Goal: Task Accomplishment & Management: Manage account settings

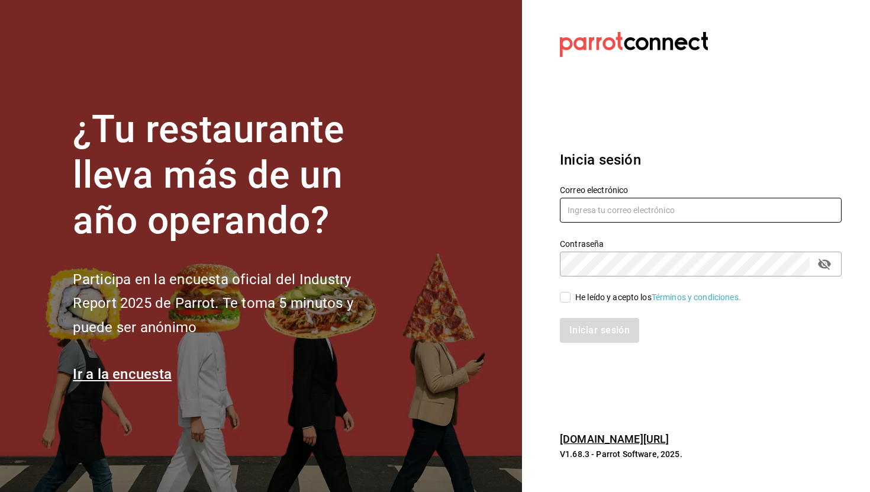
type input "[EMAIL_ADDRESS][DOMAIN_NAME]"
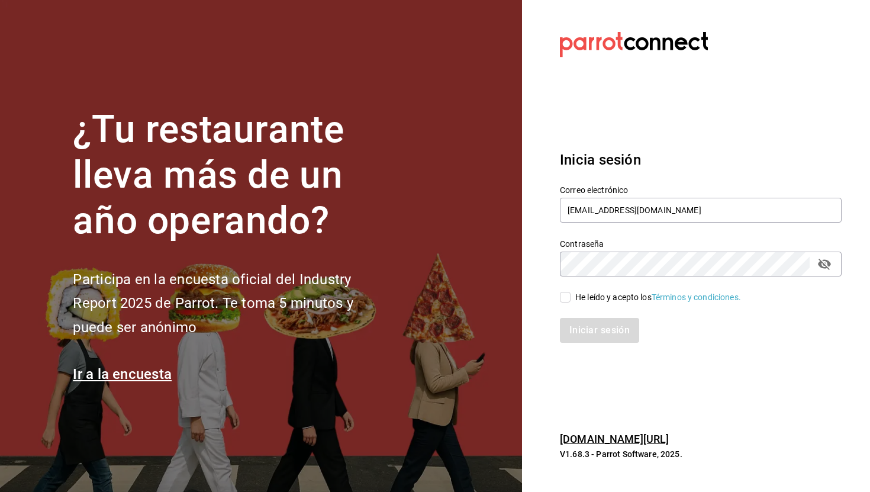
click at [566, 296] on input "He leído y acepto los Términos y condiciones." at bounding box center [565, 297] width 11 height 11
checkbox input "true"
click at [580, 328] on button "Iniciar sesión" at bounding box center [600, 330] width 80 height 25
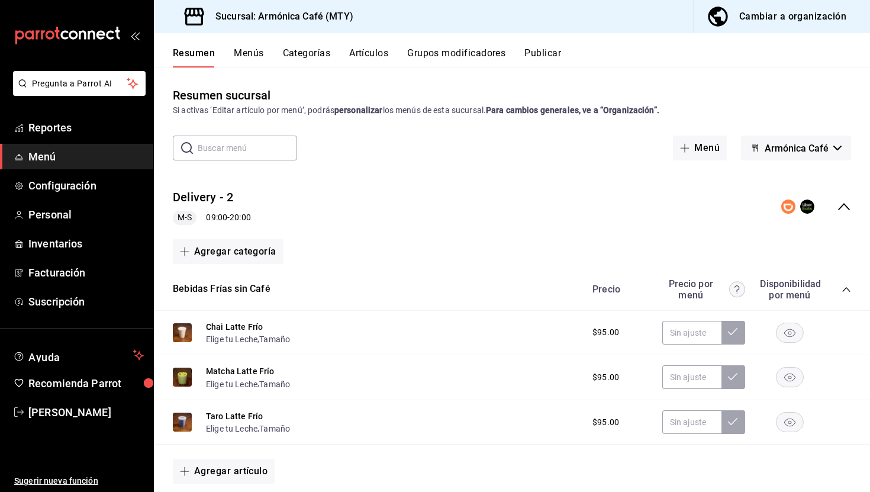
click at [40, 160] on span "Menú" at bounding box center [85, 157] width 115 height 16
click at [292, 54] on button "Categorías" at bounding box center [307, 57] width 48 height 20
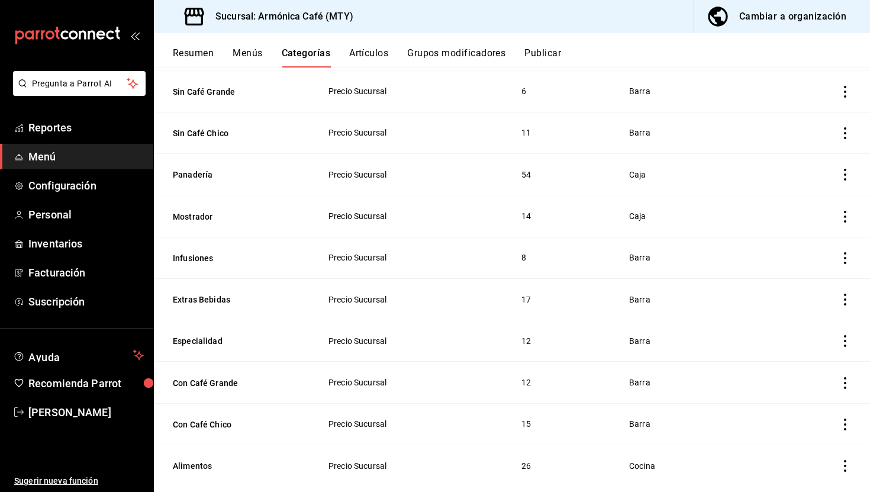
scroll to position [467, 0]
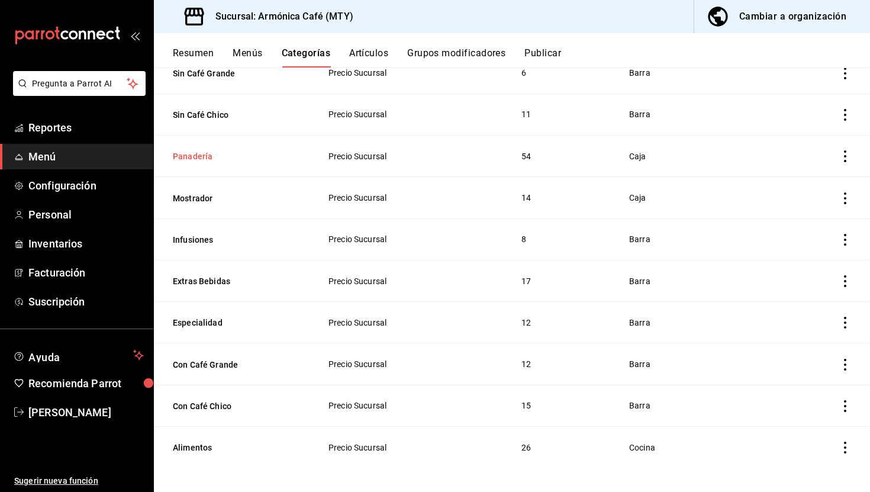
click at [198, 156] on button "Panadería" at bounding box center [232, 156] width 118 height 12
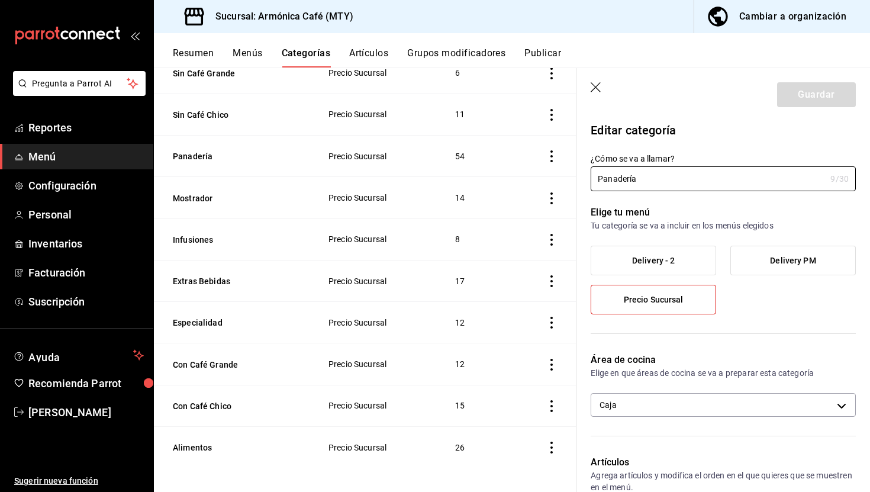
click at [589, 84] on header "Guardar" at bounding box center [722, 92] width 293 height 49
click at [598, 86] on icon "button" at bounding box center [597, 88] width 12 height 12
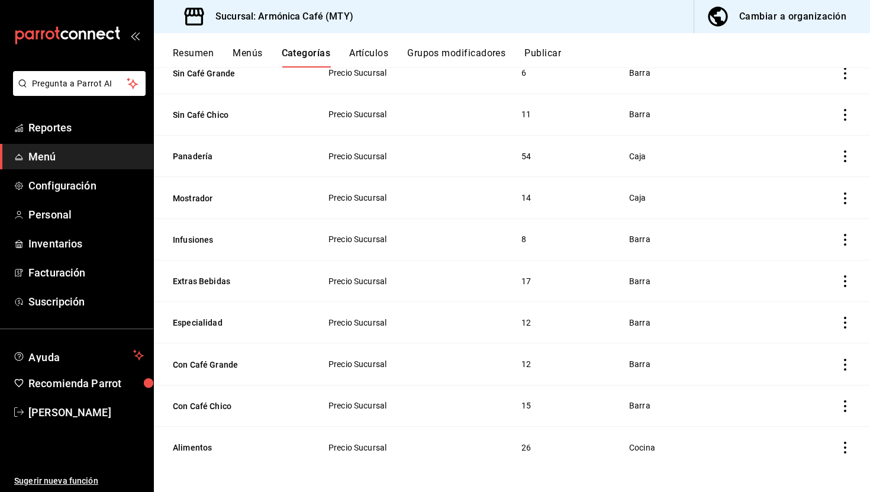
click at [200, 160] on th "Panadería" at bounding box center [234, 155] width 160 height 41
click at [200, 158] on button "Panadería" at bounding box center [232, 156] width 118 height 12
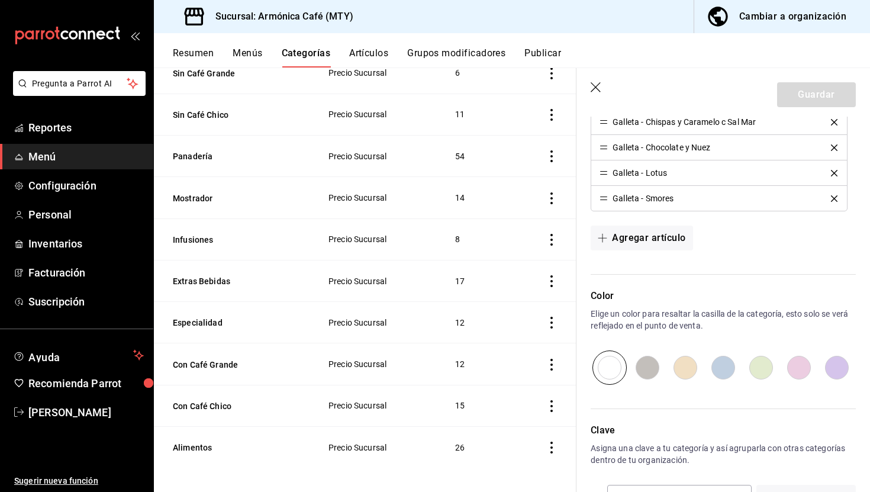
scroll to position [1713, 0]
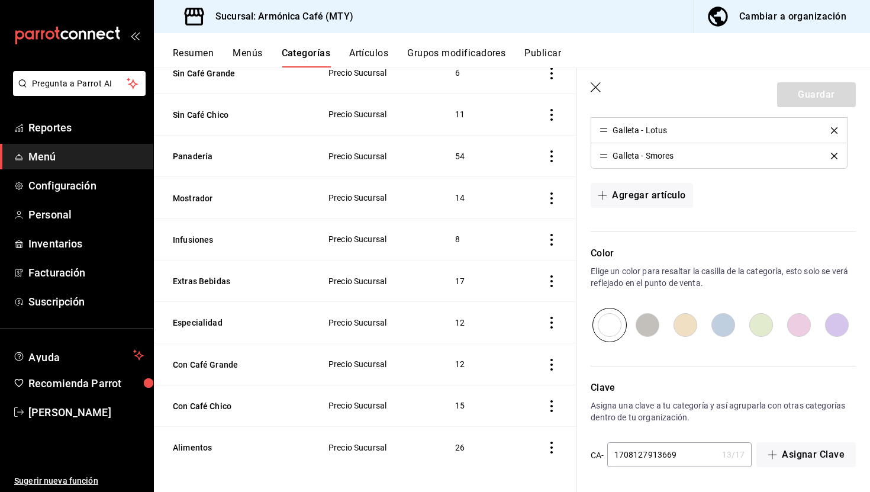
click at [444, 54] on button "Grupos modificadores" at bounding box center [456, 57] width 98 height 20
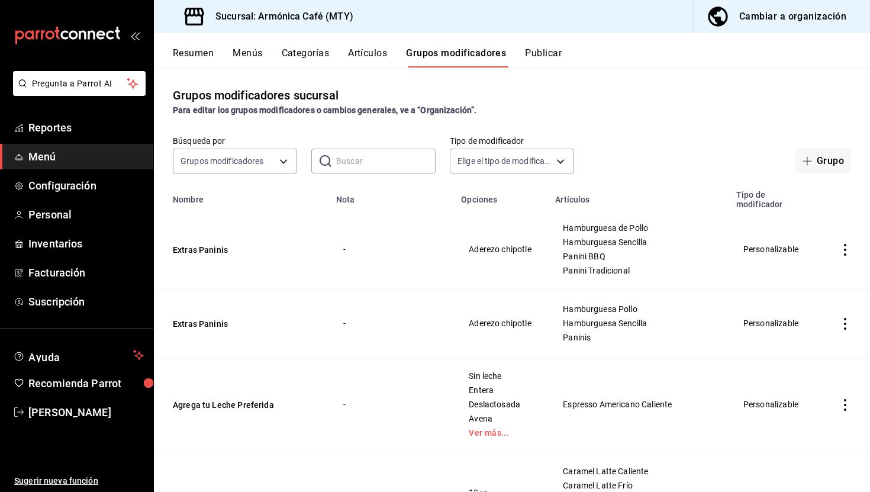
click at [362, 58] on button "Artículos" at bounding box center [367, 57] width 39 height 20
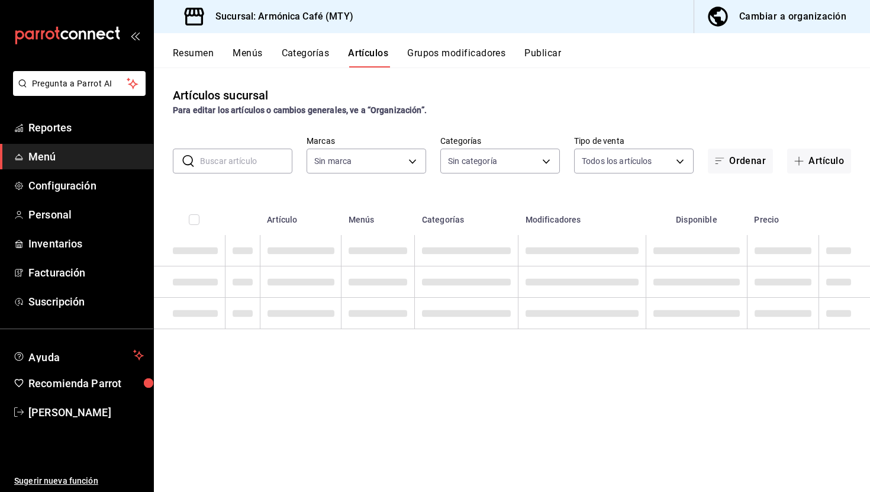
type input "cde99850-261c-4de0-82bb-322932ab87e7"
type input "e44d6cbd-d108-4d47-ba5a-381c8ec2498d,dd4140b4-68a1-4e5d-aa3c-6b1d96ee7958,40529…"
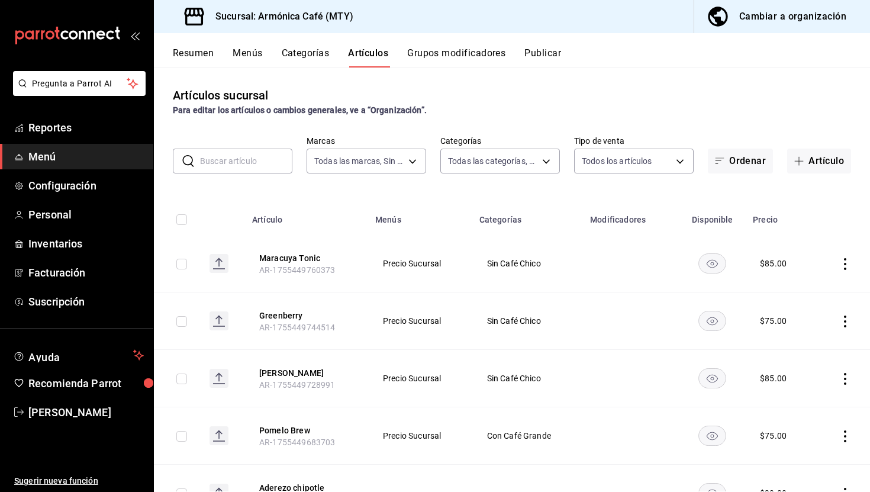
click at [238, 54] on button "Menús" at bounding box center [248, 57] width 30 height 20
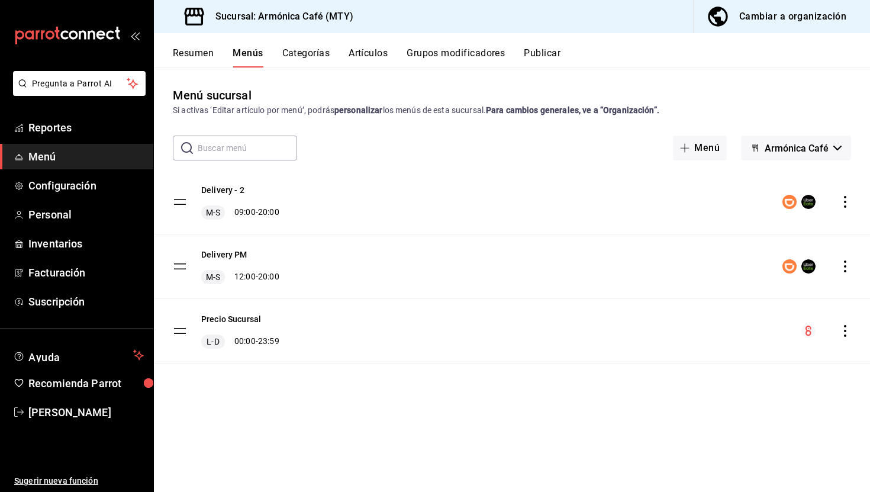
click at [192, 54] on button "Resumen" at bounding box center [193, 57] width 41 height 20
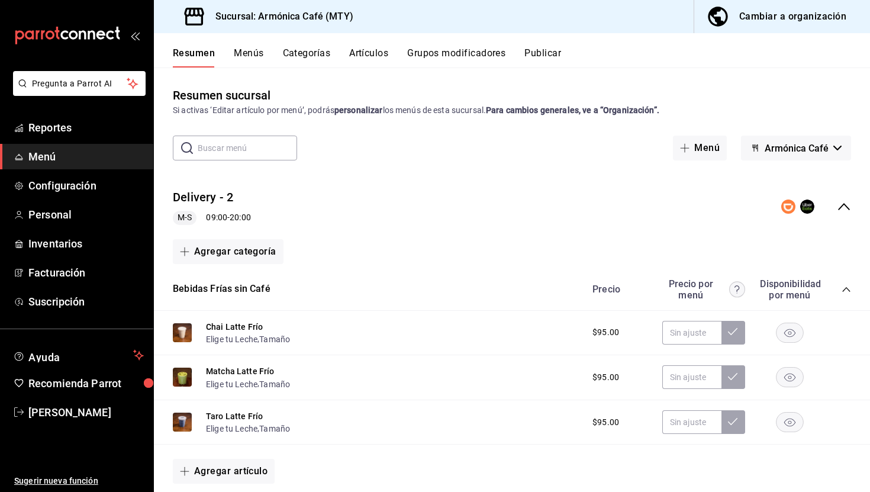
click at [249, 151] on input "text" at bounding box center [247, 148] width 99 height 24
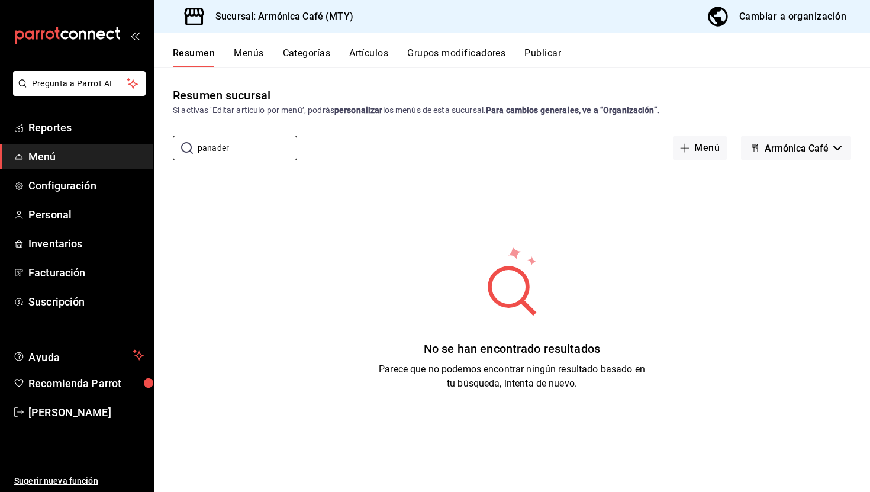
type input "panader"
click at [243, 59] on button "Menús" at bounding box center [249, 57] width 30 height 20
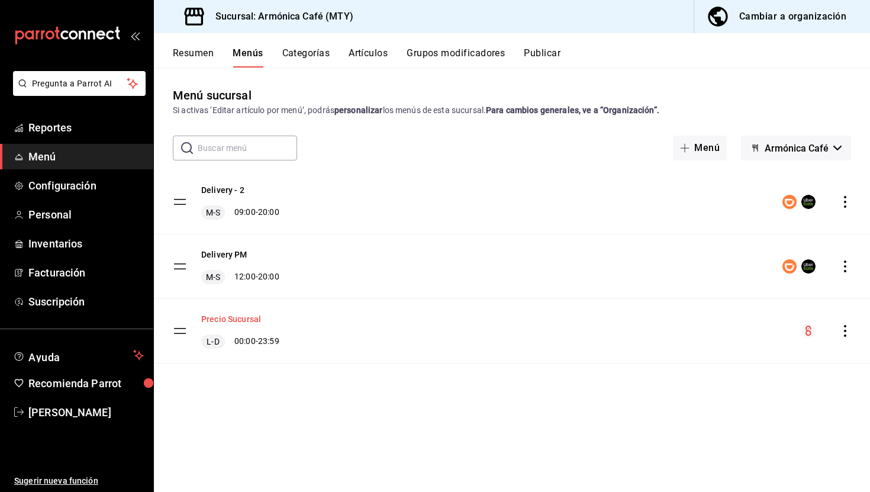
click at [219, 319] on button "Precio Sucursal" at bounding box center [231, 319] width 60 height 12
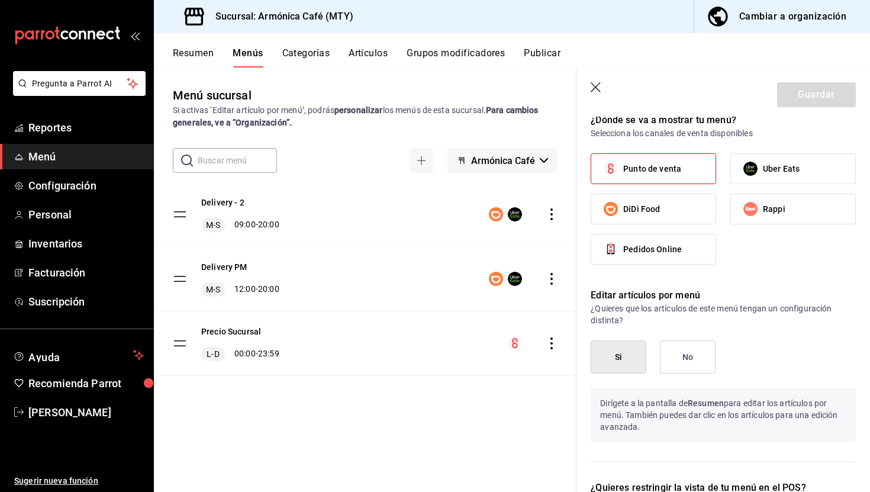
scroll to position [911, 0]
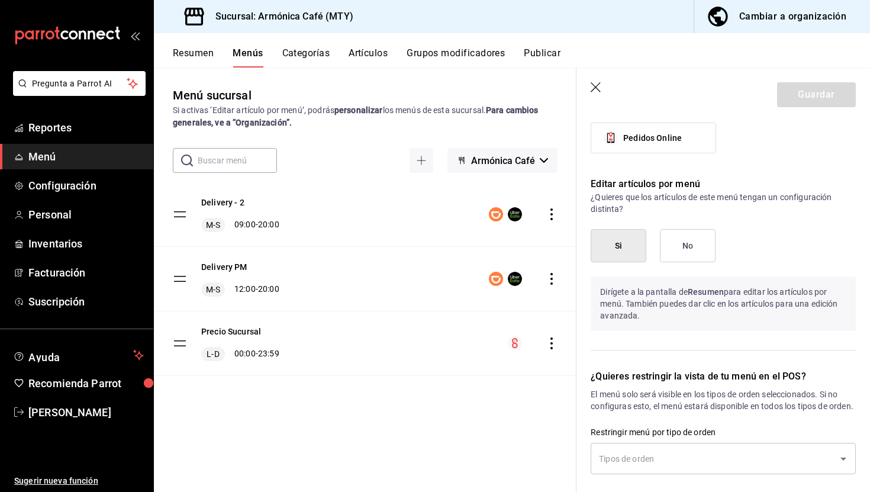
click at [488, 438] on div "Menú sucursal Si activas ‘Editar artículo por menú’, podrás personalizar los me…" at bounding box center [365, 288] width 422 height 405
click at [366, 52] on button "Artículos" at bounding box center [368, 57] width 39 height 20
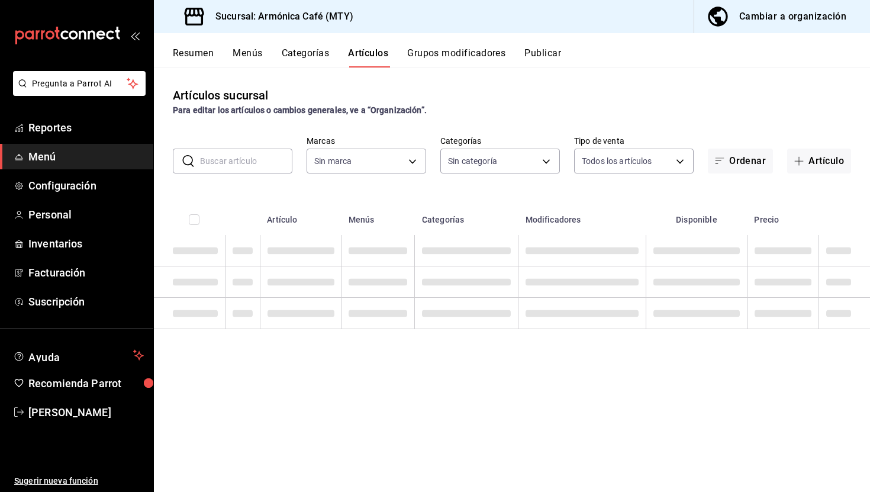
type input "cde99850-261c-4de0-82bb-322932ab87e7"
type input "e44d6cbd-d108-4d47-ba5a-381c8ec2498d,dd4140b4-68a1-4e5d-aa3c-6b1d96ee7958,40529…"
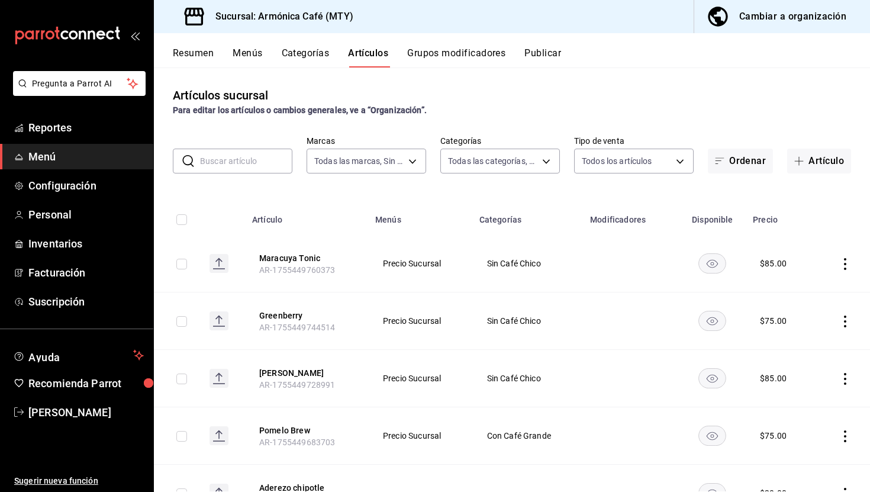
click at [309, 51] on button "Categorías" at bounding box center [306, 57] width 48 height 20
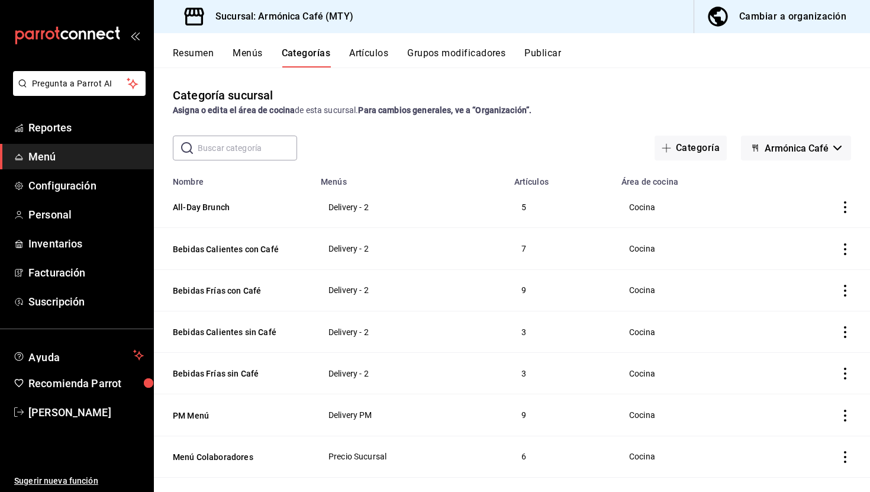
click at [362, 55] on button "Artículos" at bounding box center [368, 57] width 39 height 20
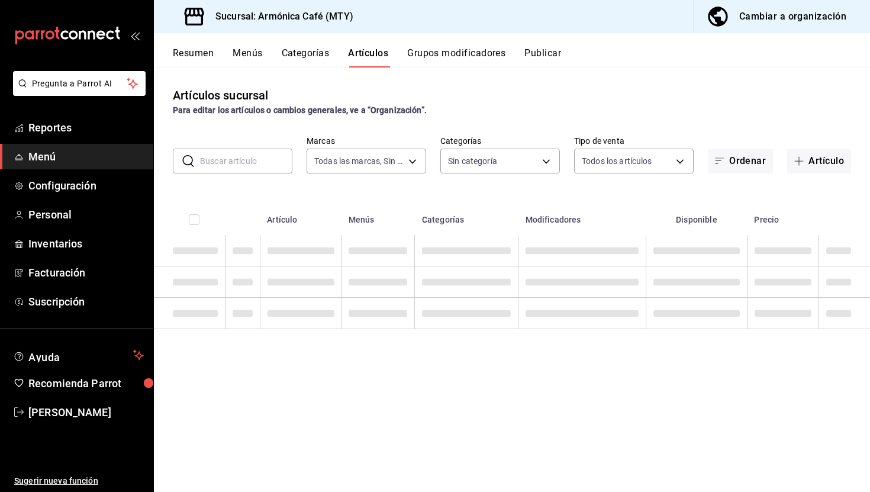
type input "cde99850-261c-4de0-82bb-322932ab87e7"
type input "e44d6cbd-d108-4d47-ba5a-381c8ec2498d,dd4140b4-68a1-4e5d-aa3c-6b1d96ee7958,40529…"
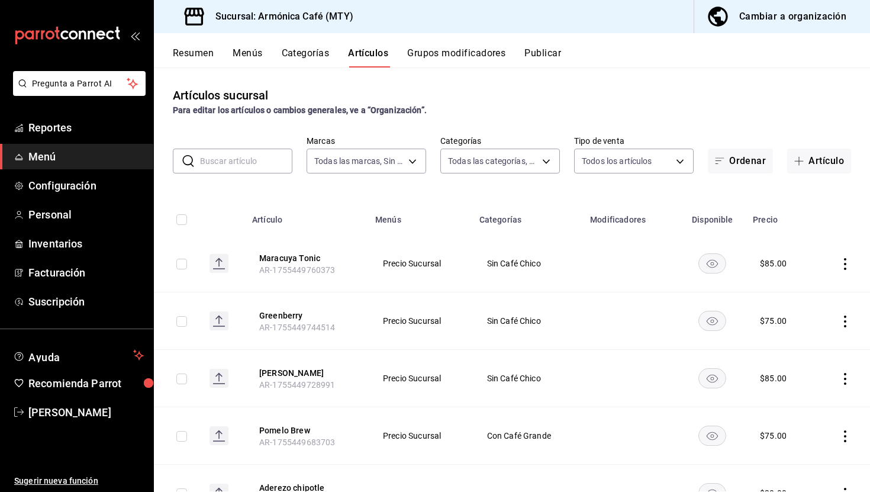
click at [250, 163] on input "text" at bounding box center [246, 161] width 92 height 24
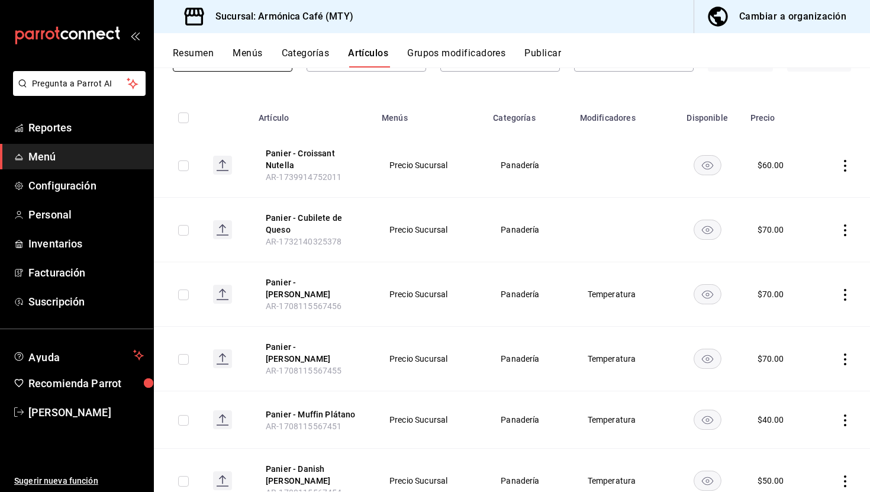
scroll to position [102, 0]
type input "panier"
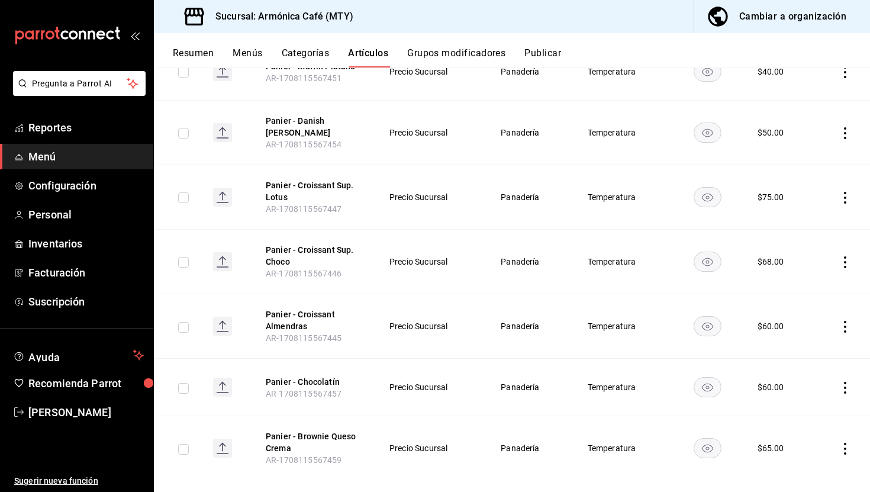
scroll to position [453, 0]
